Goal: Check status: Check status

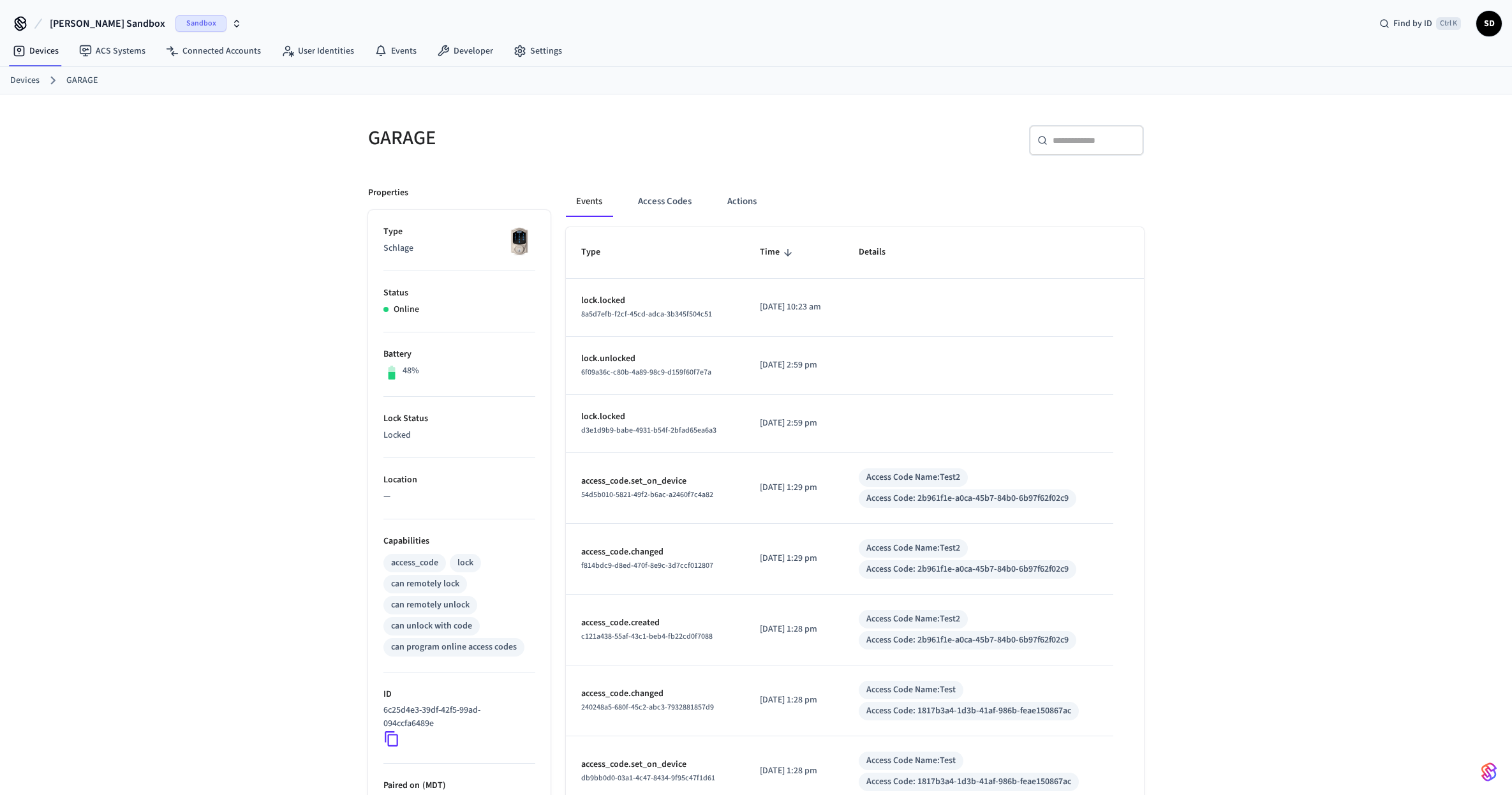
click at [1203, 289] on div "GARAGE ​ ​ Properties Type Schlage Status Online Battery 48% Lock Status Locked…" at bounding box center [756, 545] width 1512 height 903
click at [246, 461] on div "GARAGE ​ ​ Properties Type Schlage Status Online Battery 48% Lock Status Locked…" at bounding box center [756, 545] width 1512 height 903
click at [221, 355] on div "GARAGE ​ ​ Properties Type Schlage Status Online Battery 48% Lock Status Unlock…" at bounding box center [756, 545] width 1512 height 903
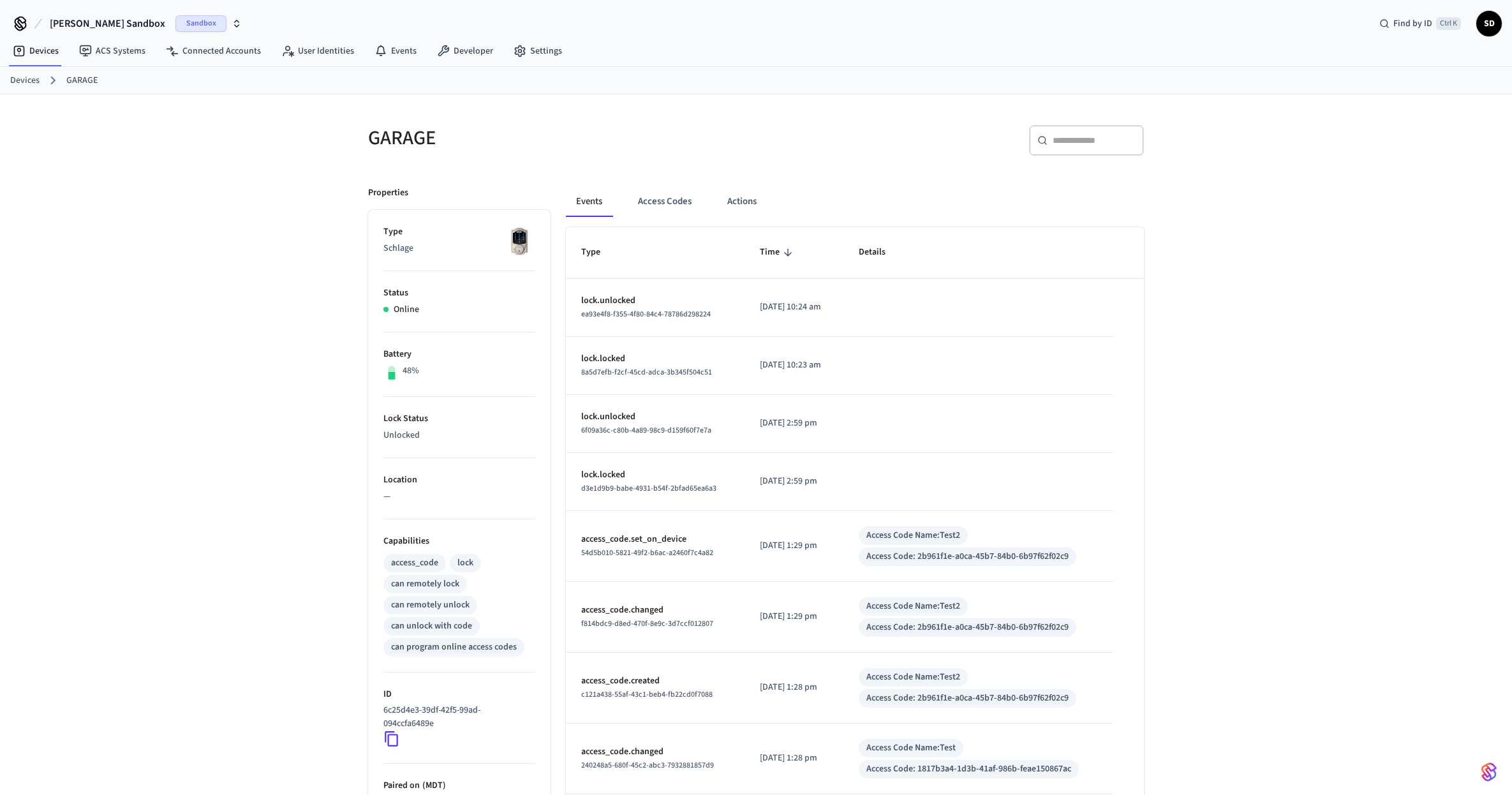
click at [686, 572] on div "GARAGE ​ ​ Properties Type Schlage Status Online Battery 48% Lock Status Unlock…" at bounding box center [756, 545] width 1512 height 903
click at [656, 209] on button "Access Codes" at bounding box center [665, 202] width 74 height 31
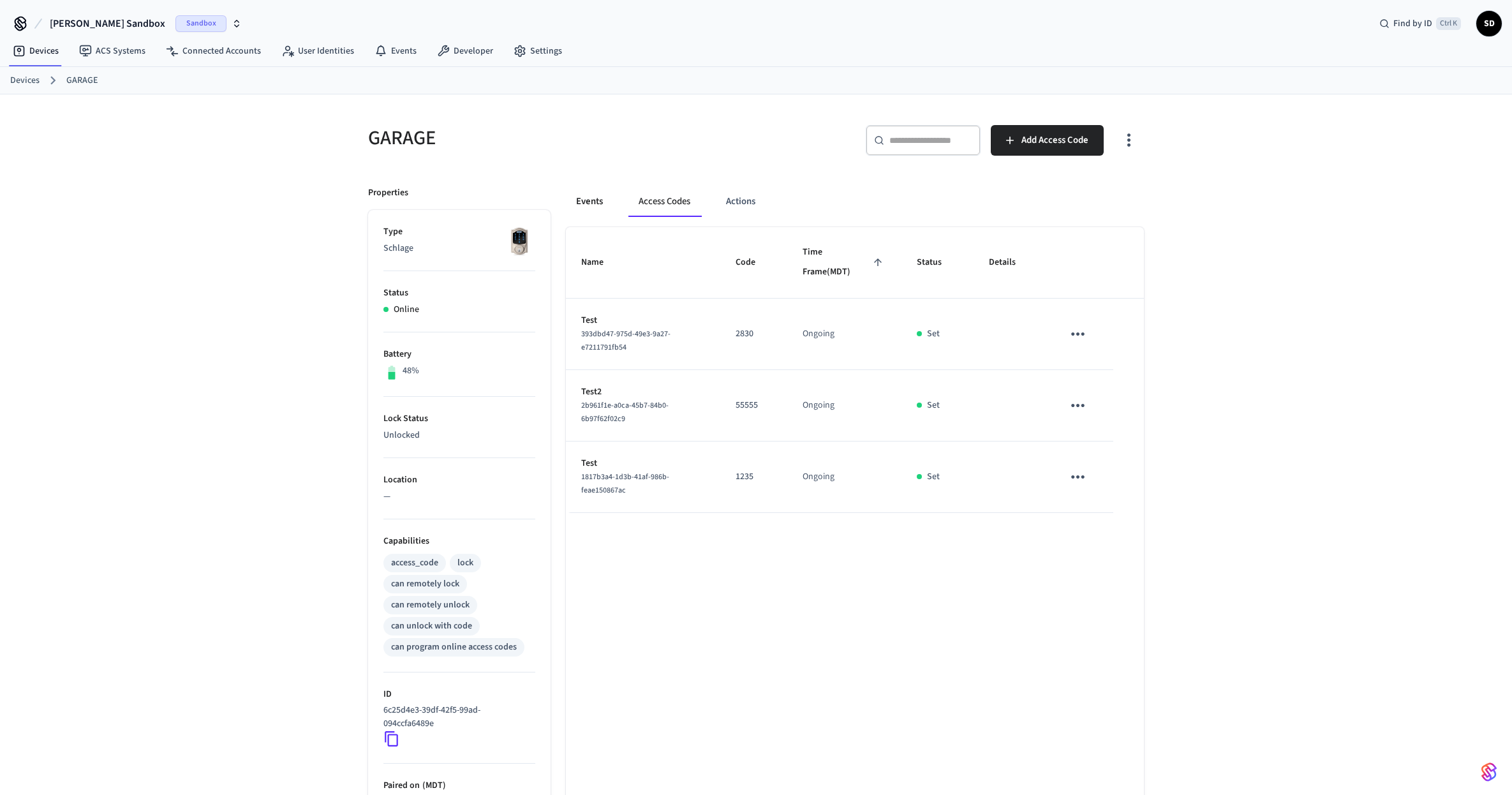
click at [577, 201] on button "Events" at bounding box center [589, 202] width 47 height 31
